Goal: Navigation & Orientation: Find specific page/section

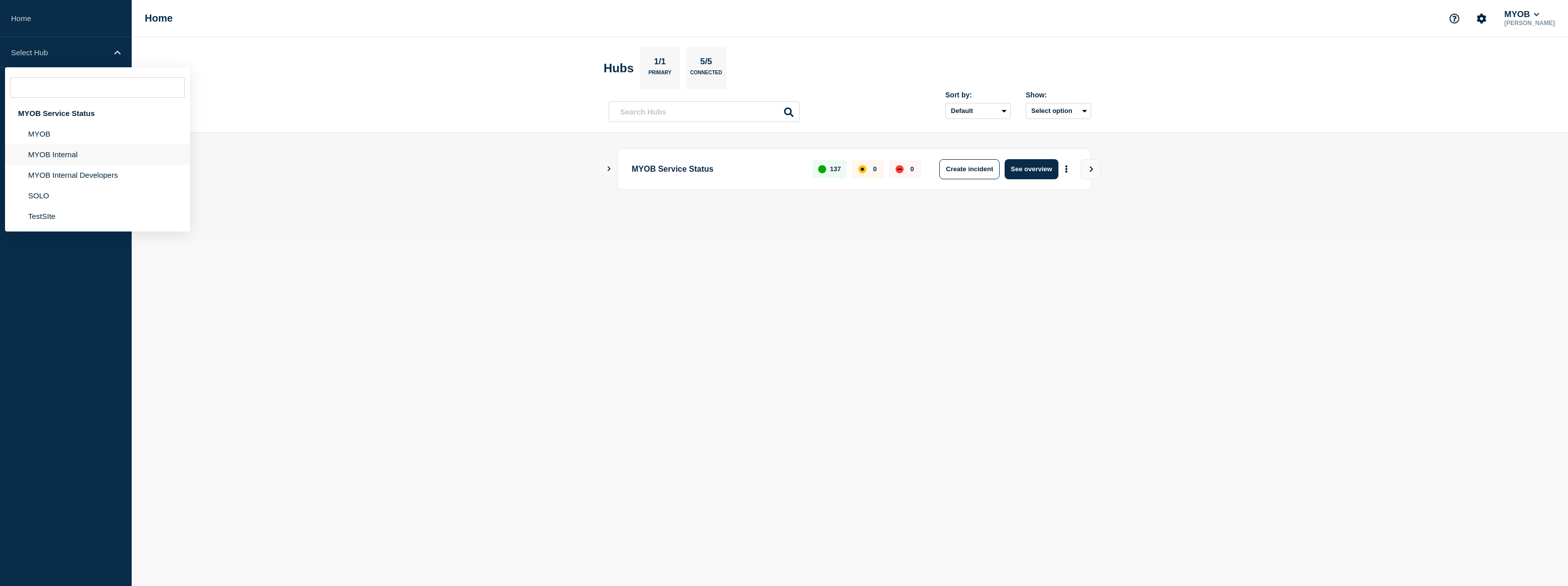
click at [64, 149] on li "MYOB Internal" at bounding box center [97, 154] width 185 height 20
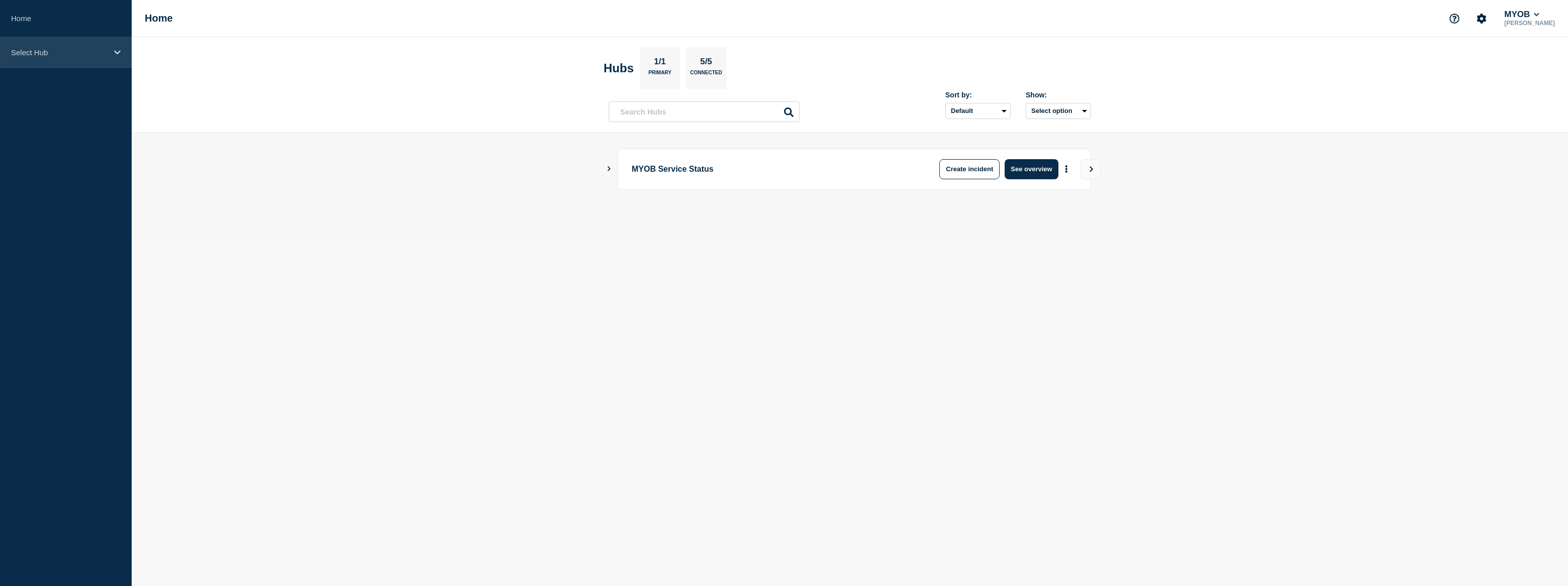
click at [96, 54] on p "Select Hub" at bounding box center [59, 53] width 96 height 9
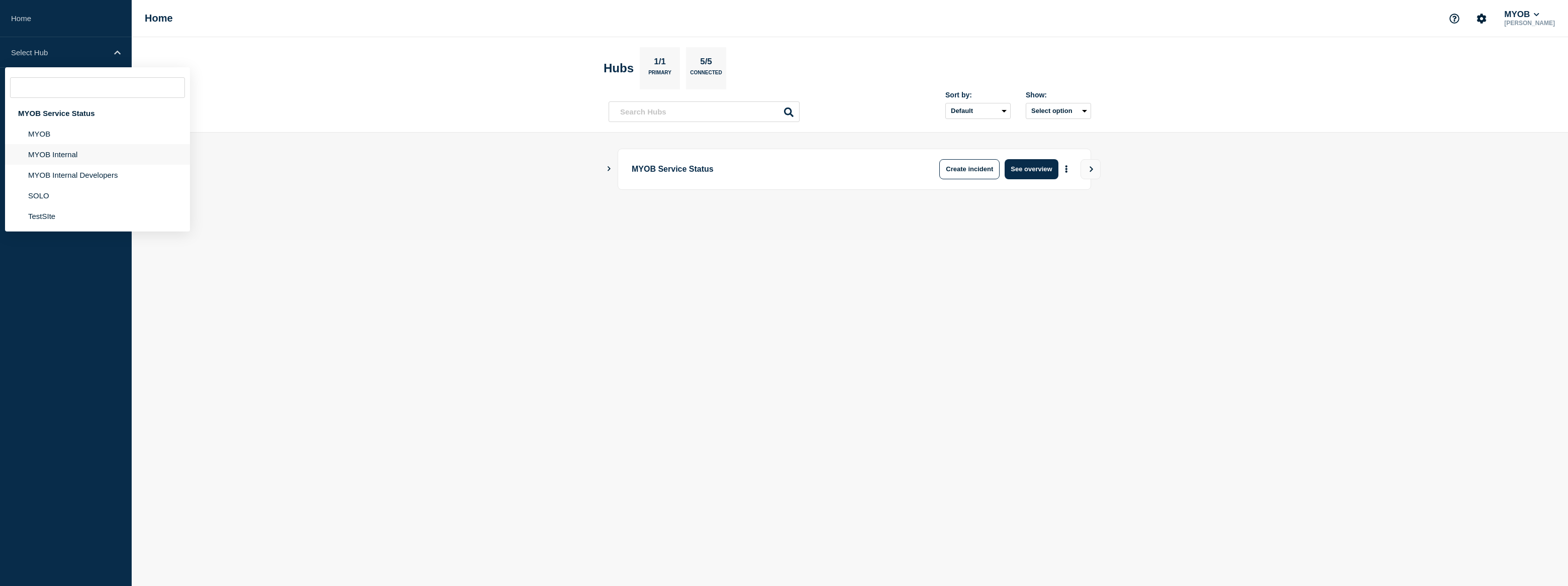
click at [97, 153] on li "MYOB Internal" at bounding box center [97, 154] width 185 height 20
